Goal: Task Accomplishment & Management: Complete application form

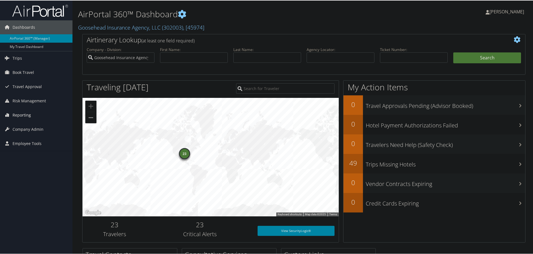
click at [27, 111] on span "Reporting" at bounding box center [22, 115] width 18 height 14
click at [29, 151] on span "Company Admin" at bounding box center [28, 154] width 31 height 14
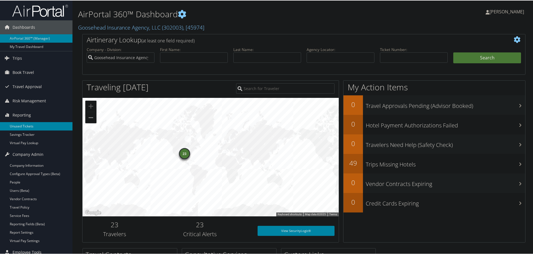
scroll to position [28, 0]
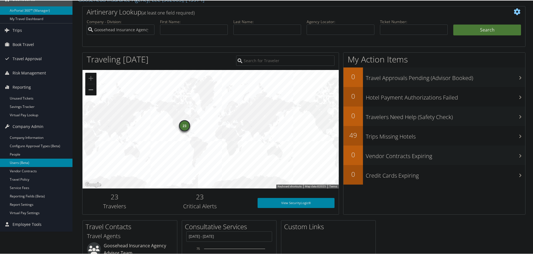
click at [18, 161] on link "Users (Beta)" at bounding box center [36, 162] width 72 height 8
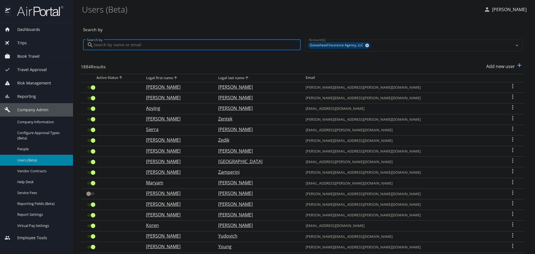
click at [158, 44] on input "Search by" at bounding box center [197, 45] width 207 height 11
paste input "[EMAIL_ADDRESS][DOMAIN_NAME]"
type input "[EMAIL_ADDRESS][DOMAIN_NAME]"
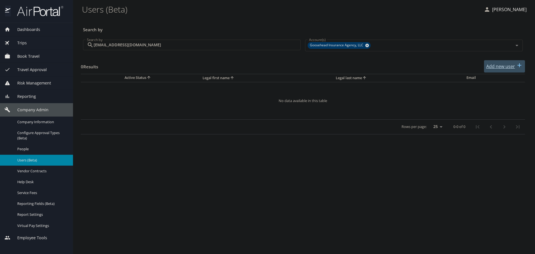
click at [508, 68] on p "Add new user" at bounding box center [500, 66] width 29 height 7
select select "US"
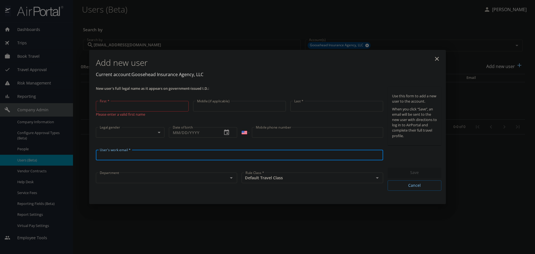
click at [125, 151] on input "User's work email *" at bounding box center [239, 155] width 287 height 11
paste input "[EMAIL_ADDRESS][DOMAIN_NAME]"
type input "[EMAIL_ADDRESS][DOMAIN_NAME]"
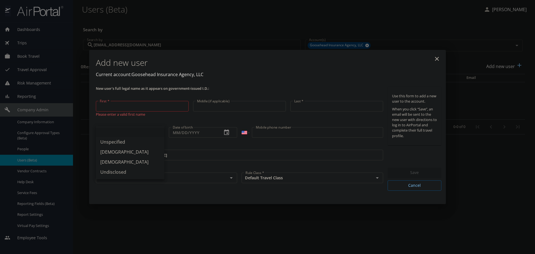
click at [126, 133] on body "Dashboards AirPortal 360™ Manager My Travel Dashboard Trips Airtinerary® Lookup…" at bounding box center [267, 127] width 535 height 254
click at [120, 142] on li "Unspecified" at bounding box center [130, 142] width 69 height 10
type input "Unspecified"
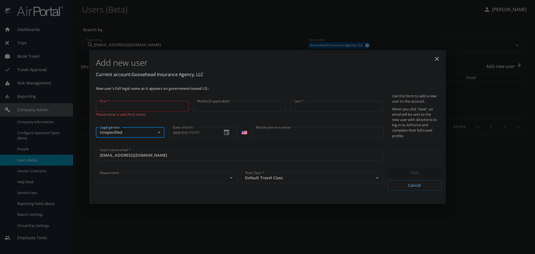
click at [137, 110] on input "First *" at bounding box center [142, 106] width 93 height 11
type input "Jasma"
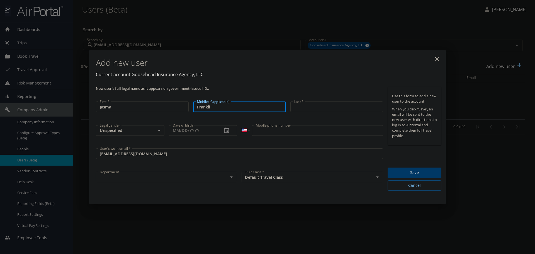
type input "Franklin"
drag, startPoint x: 228, startPoint y: 108, endPoint x: 188, endPoint y: 108, distance: 40.1
click at [188, 108] on div "New user's full legal name as it appears on government-issued I.D.: First * Jas…" at bounding box center [240, 138] width 292 height 108
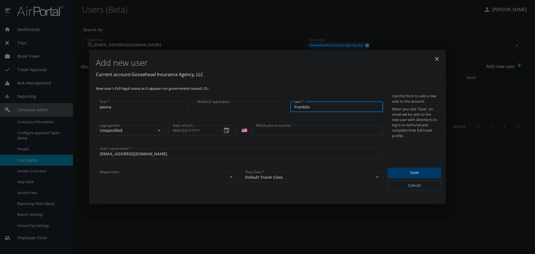
type input "Franklin"
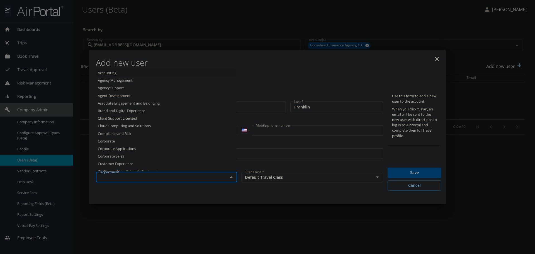
click at [206, 178] on input "text" at bounding box center [157, 176] width 121 height 7
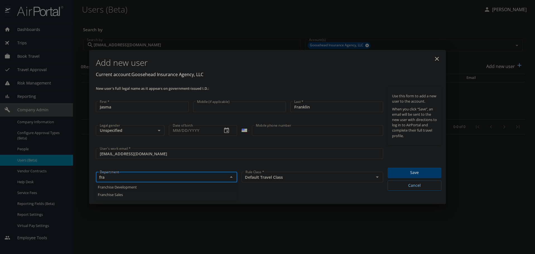
click at [123, 184] on li "Franchise Development" at bounding box center [166, 187] width 141 height 8
type input "Franchise Development"
click at [420, 170] on span "Save" at bounding box center [414, 172] width 45 height 7
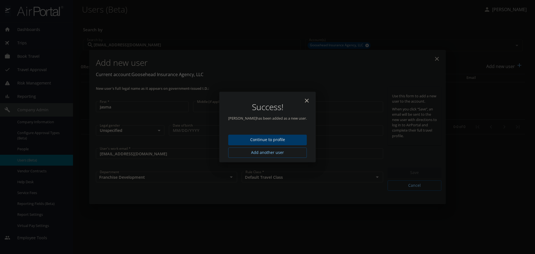
click at [305, 100] on icon "close" at bounding box center [306, 100] width 7 height 7
type input "[DATE]"
